Goal: Check status: Check status

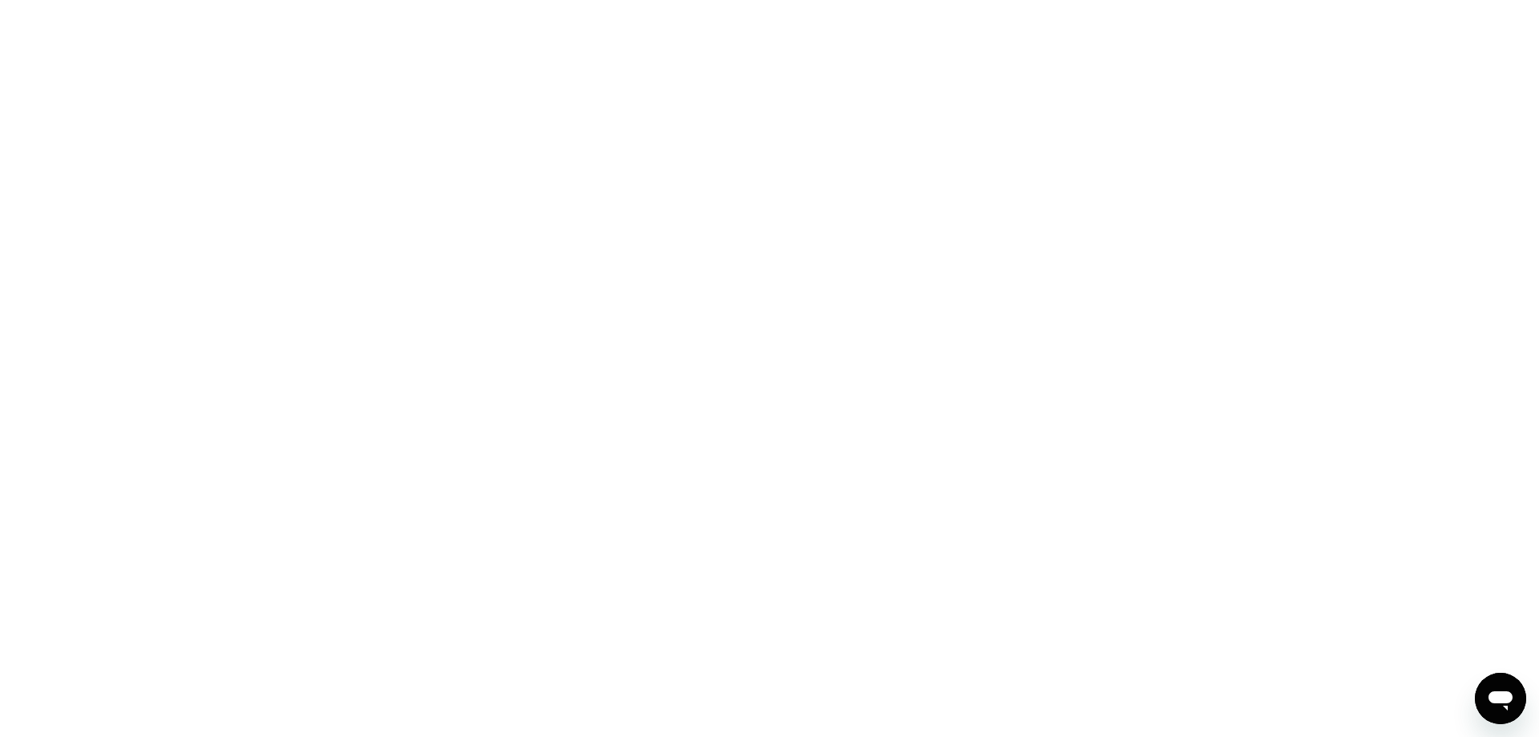
click at [1481, 699] on div "Open messaging window" at bounding box center [1500, 698] width 48 height 48
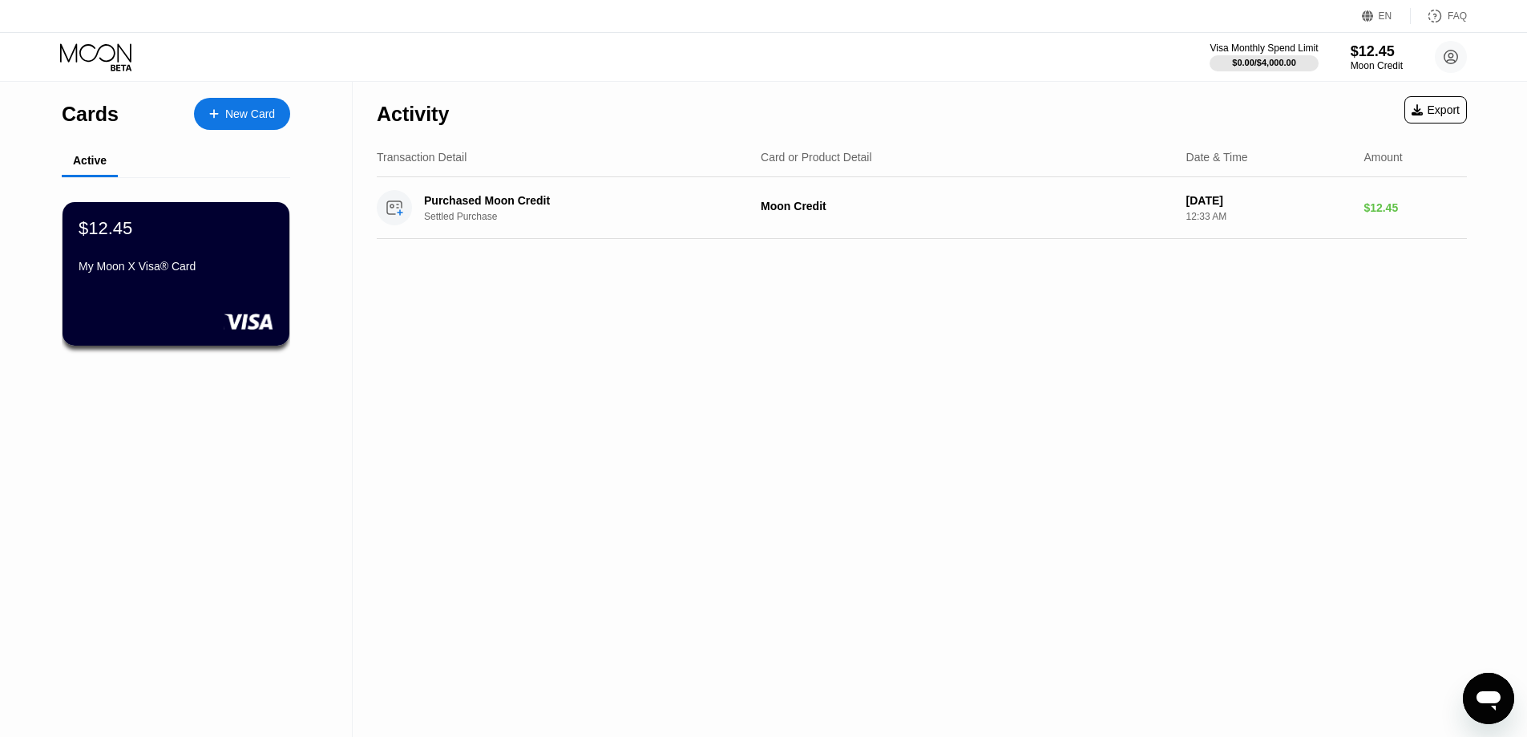
type textarea "x"
click at [595, 209] on div "Purchased Moon Credit Settled Purchase" at bounding box center [591, 208] width 334 height 28
click at [497, 207] on div "Purchased Moon Credit" at bounding box center [579, 200] width 311 height 13
click at [248, 307] on div "$12.45 My Moon X Visa® Card" at bounding box center [176, 273] width 229 height 145
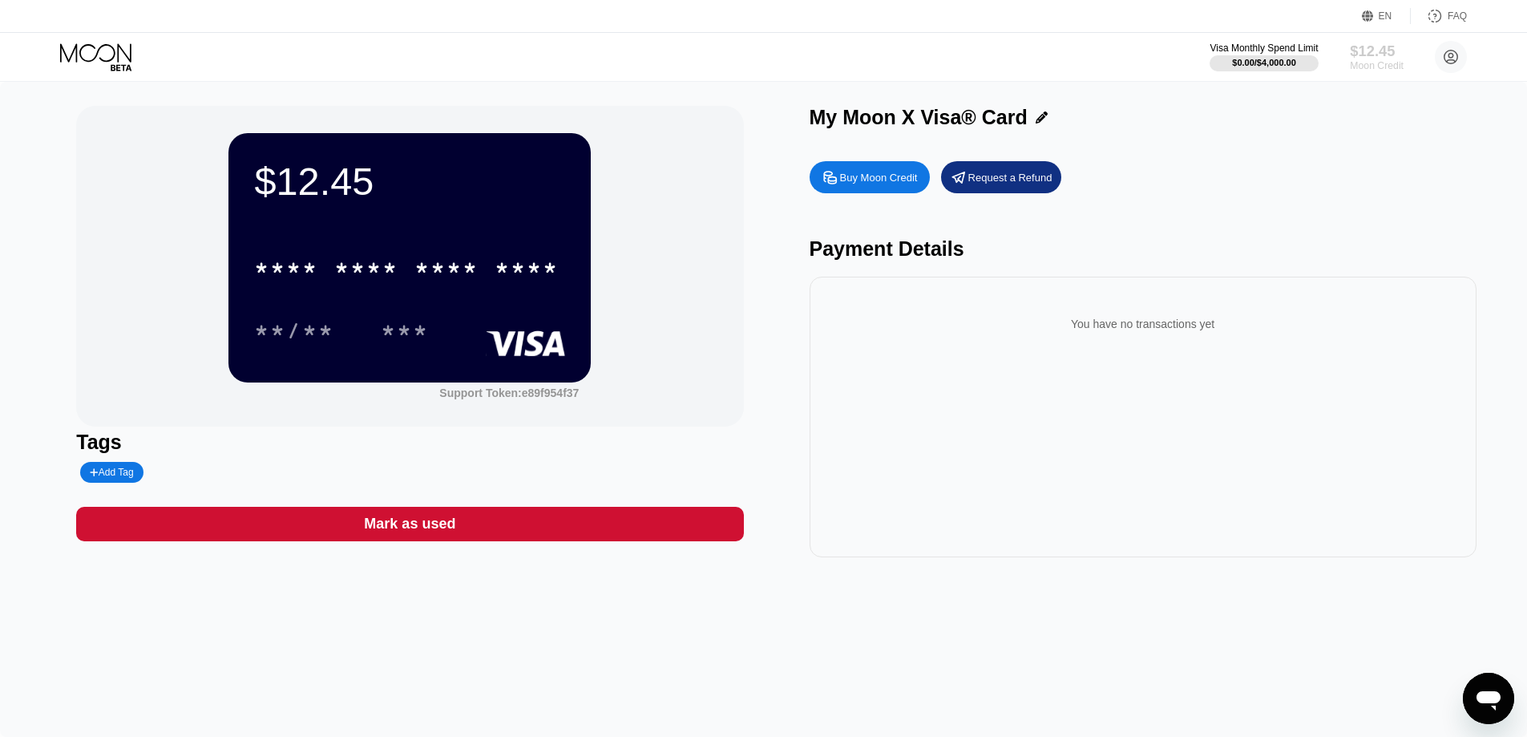
click at [1376, 54] on div "$12.45" at bounding box center [1377, 50] width 54 height 17
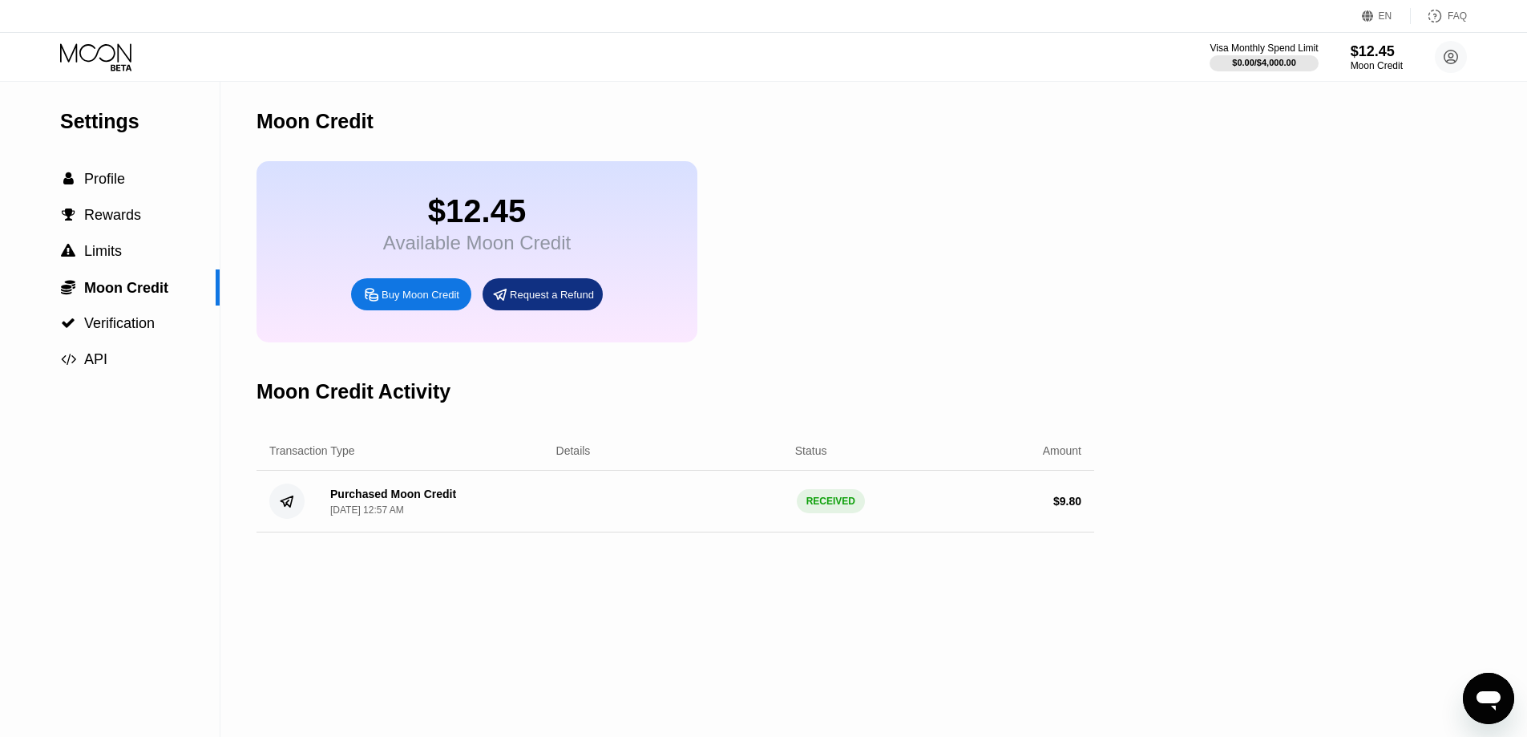
click at [1072, 507] on div "$ 9.80" at bounding box center [1067, 500] width 28 height 13
click at [842, 513] on div "RECEIVED" at bounding box center [831, 501] width 68 height 24
click at [809, 457] on div "Status" at bounding box center [811, 450] width 32 height 13
click at [411, 500] on div "Purchased Moon Credit" at bounding box center [393, 493] width 126 height 13
click at [423, 301] on div "Buy Moon Credit" at bounding box center [420, 295] width 78 height 14
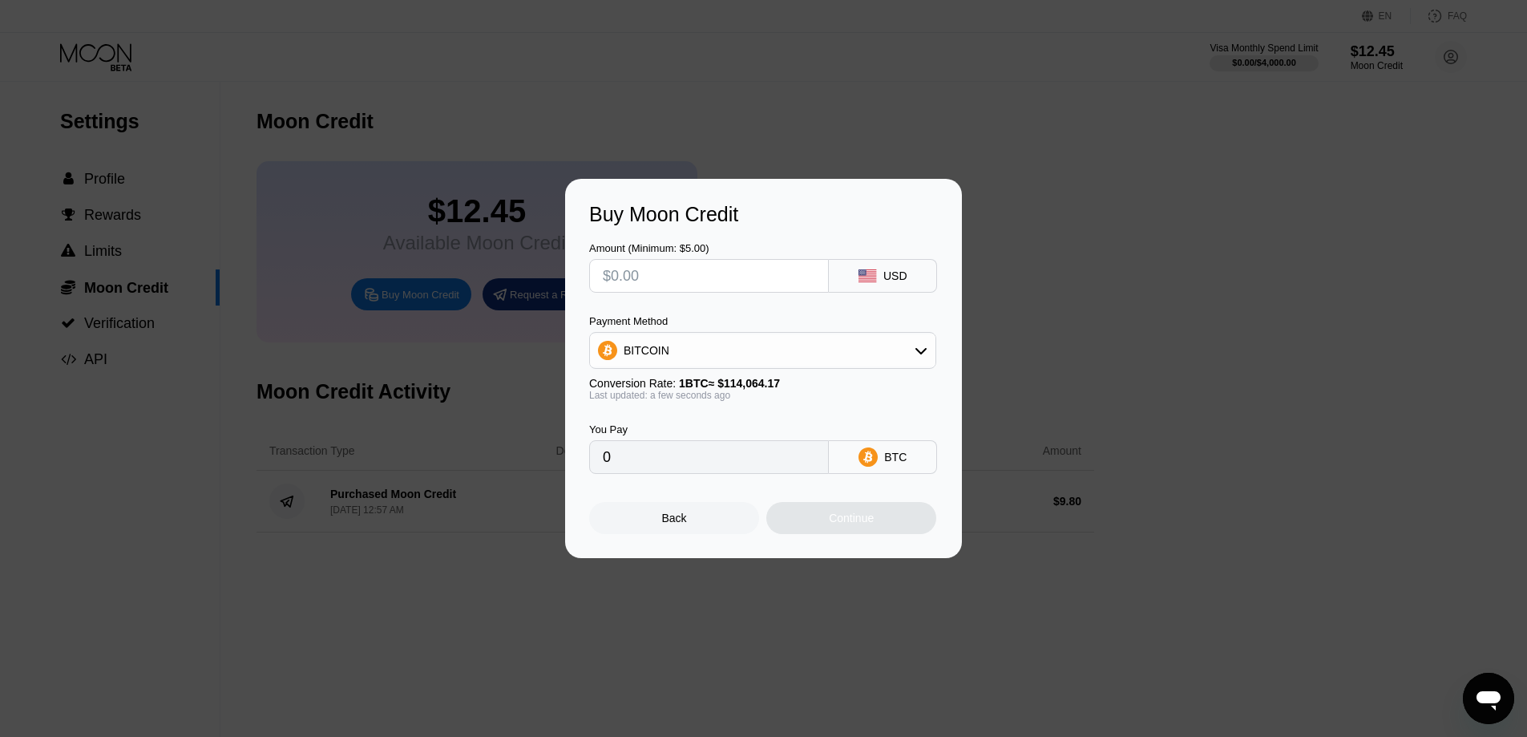
click at [666, 516] on div "Back" at bounding box center [674, 517] width 25 height 13
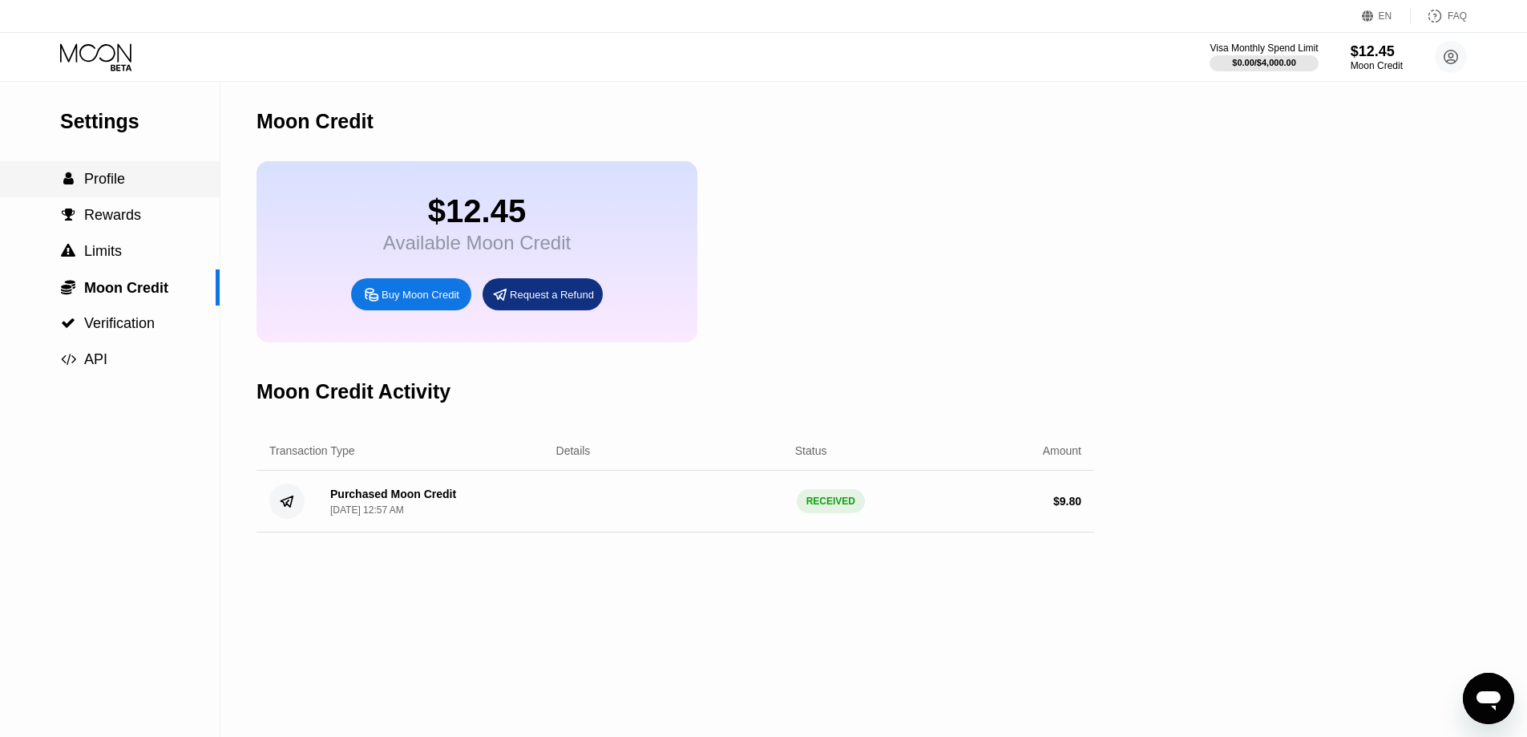
click at [116, 179] on span "Profile" at bounding box center [104, 179] width 41 height 16
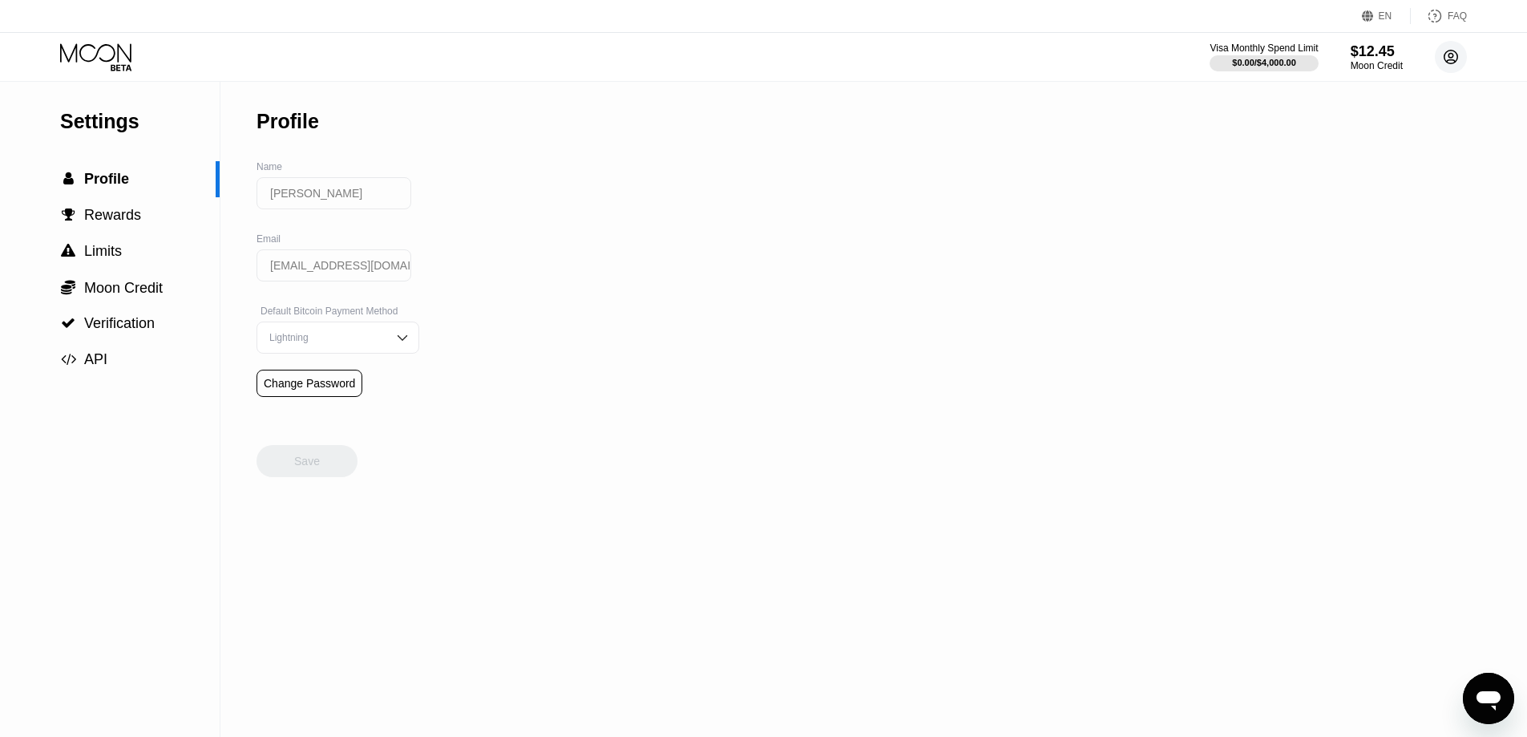
click at [1452, 57] on icon at bounding box center [1451, 57] width 9 height 9
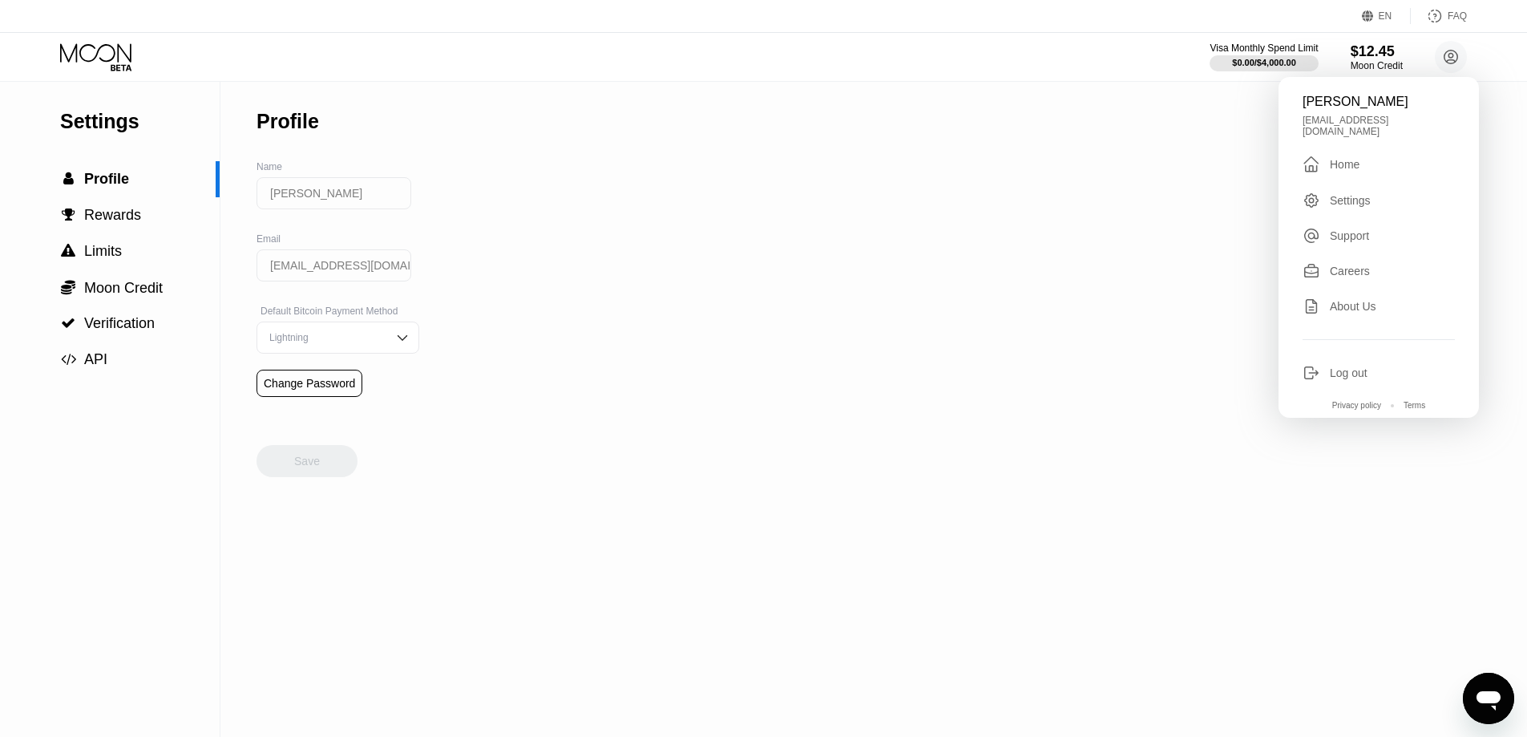
click at [1366, 159] on div " Home" at bounding box center [1378, 164] width 152 height 19
